Goal: Check status: Check status

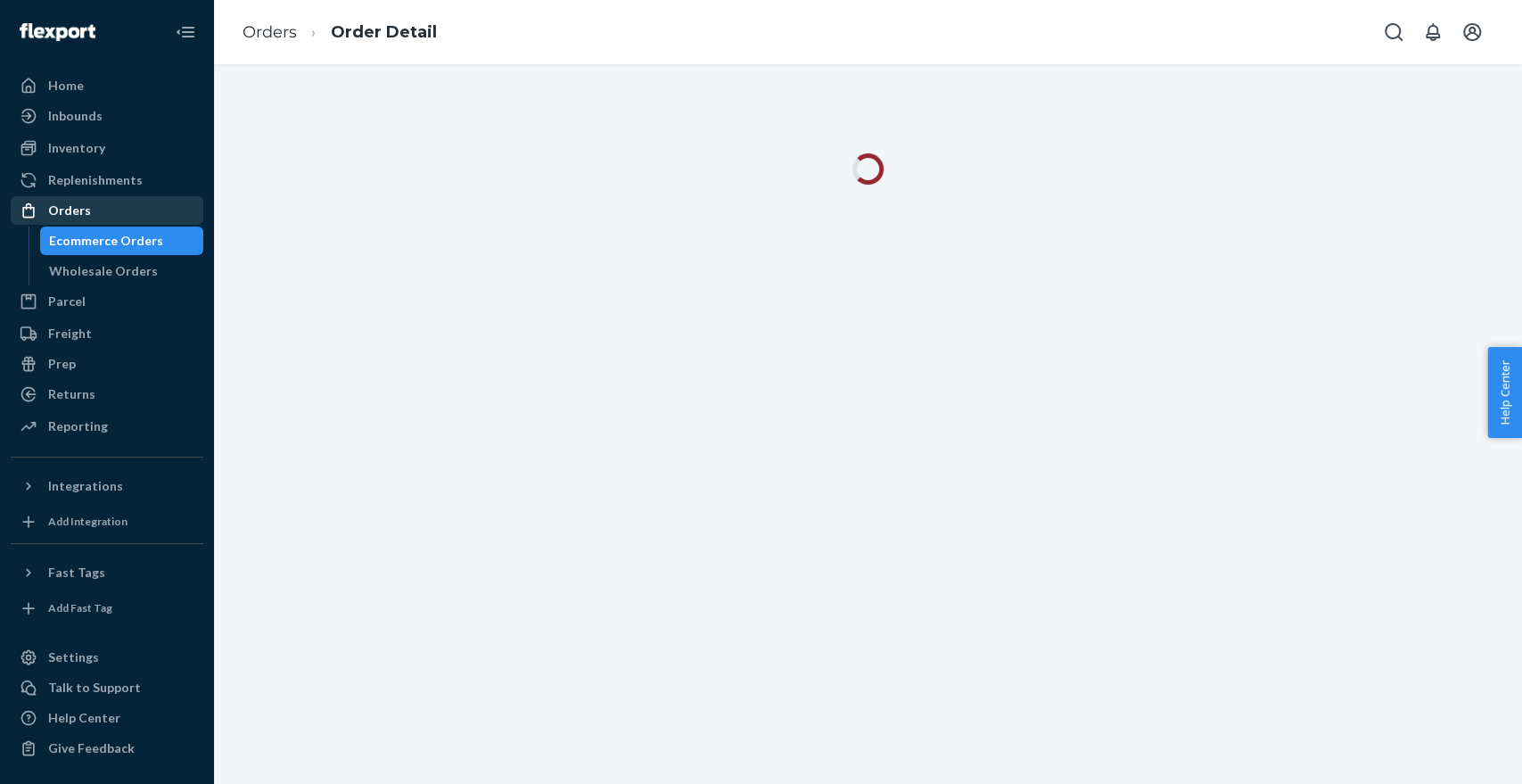
click at [171, 198] on div "Orders" at bounding box center [106, 210] width 189 height 25
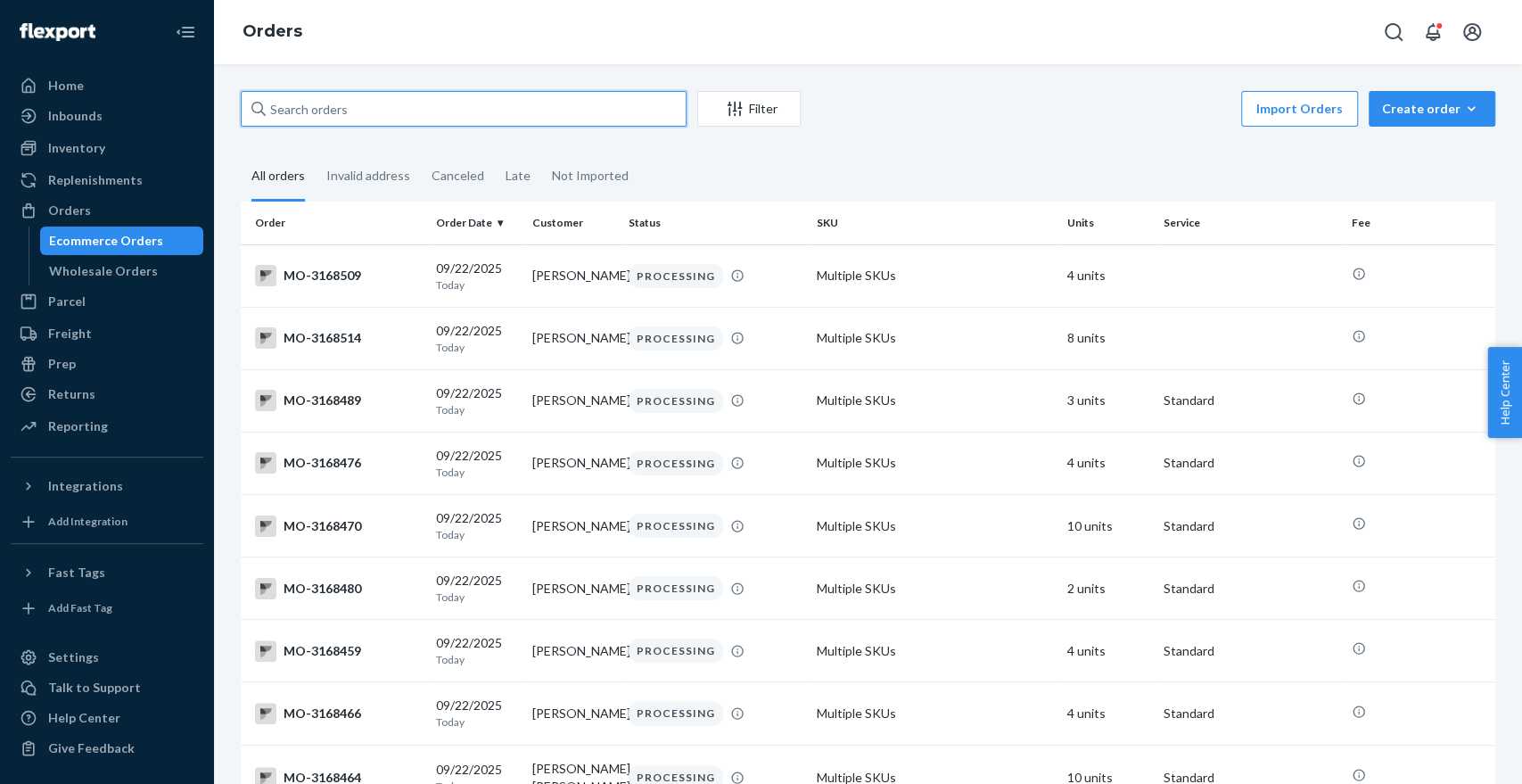
click at [465, 98] on input "text" at bounding box center [464, 109] width 446 height 36
click at [436, 119] on input "text" at bounding box center [464, 109] width 446 height 36
paste input "[PERSON_NAME]"
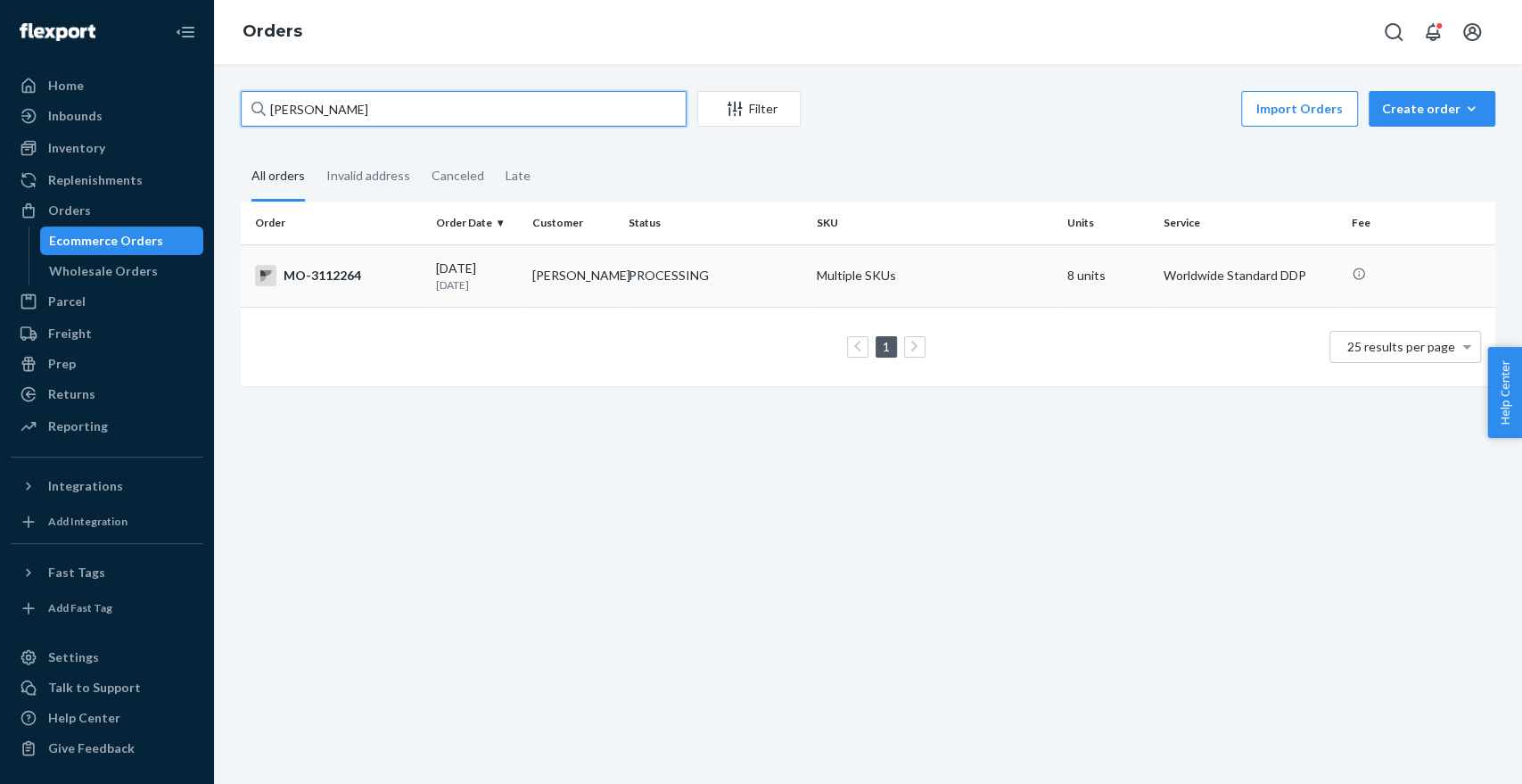
type input "[PERSON_NAME]"
click at [795, 277] on div "PROCESSING" at bounding box center [715, 275] width 181 height 18
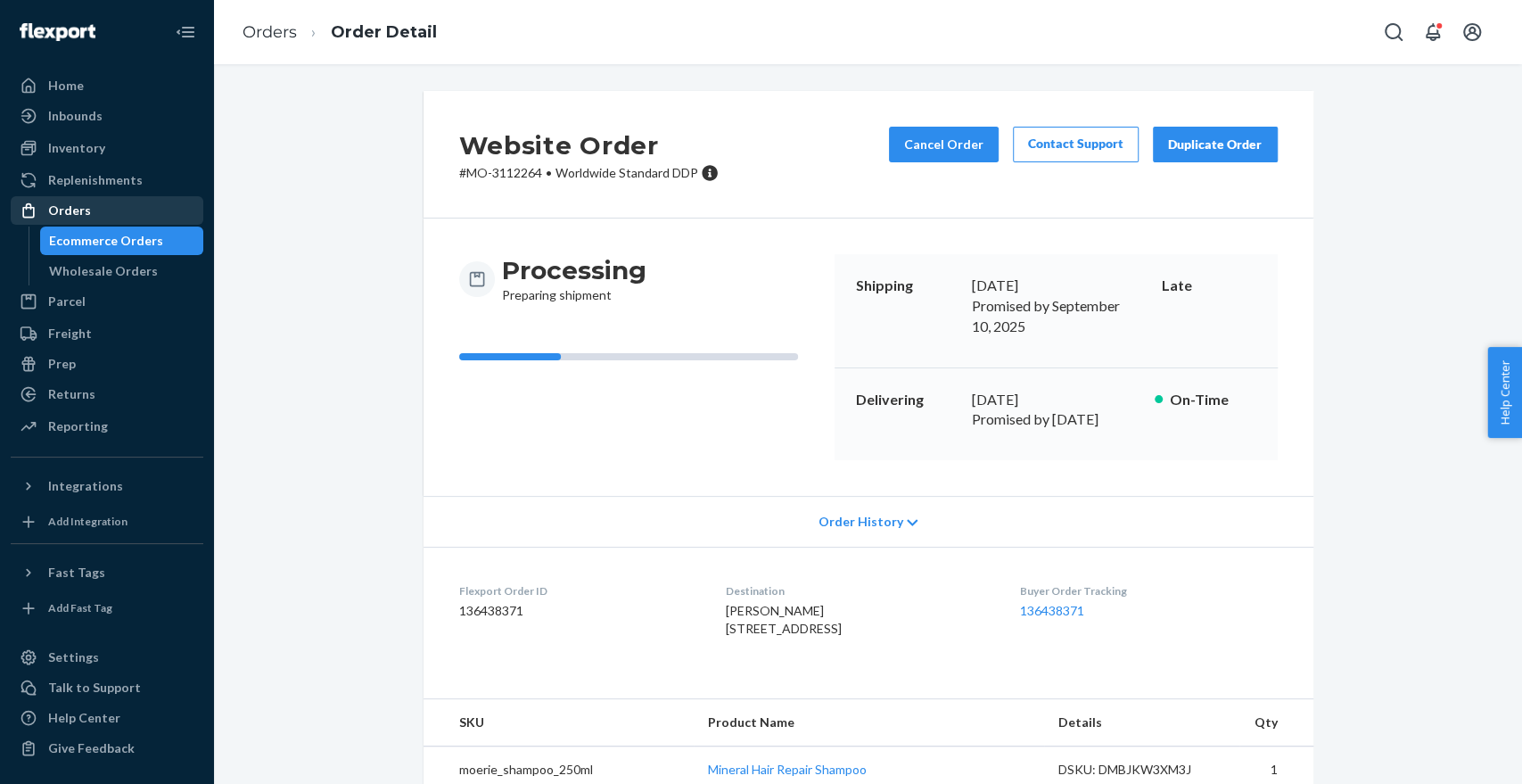
click at [161, 215] on div "Orders" at bounding box center [106, 210] width 189 height 25
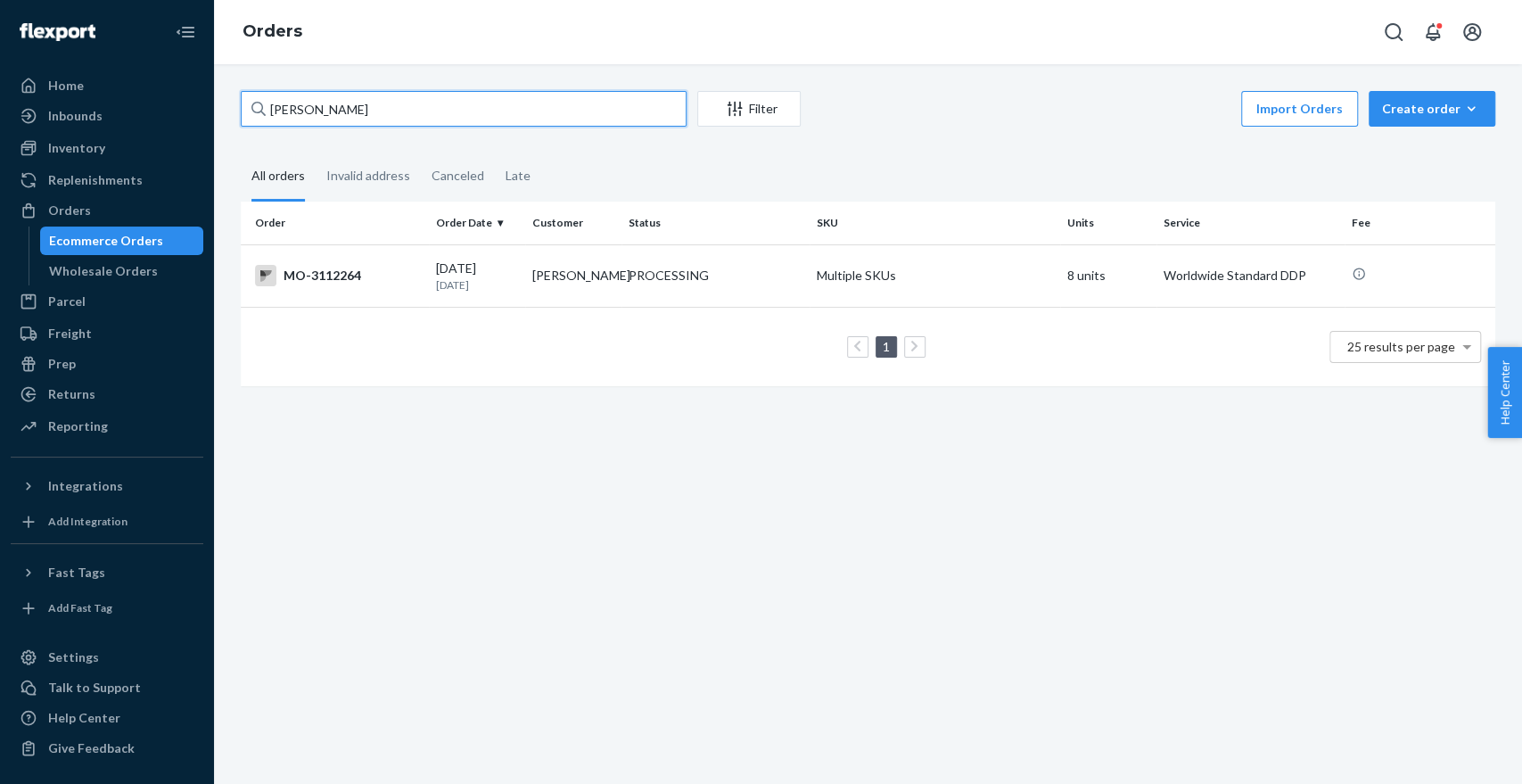
click at [438, 106] on input "[PERSON_NAME]" at bounding box center [464, 109] width 446 height 36
